Goal: Find specific fact: Find specific fact

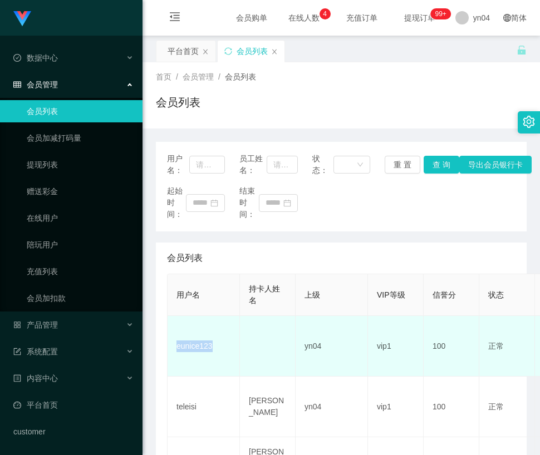
click at [190, 339] on td "eunice123" at bounding box center [203, 346] width 72 height 61
click at [189, 342] on td "eunice123" at bounding box center [203, 346] width 72 height 61
copy td "eunice123"
